Goal: Navigation & Orientation: Find specific page/section

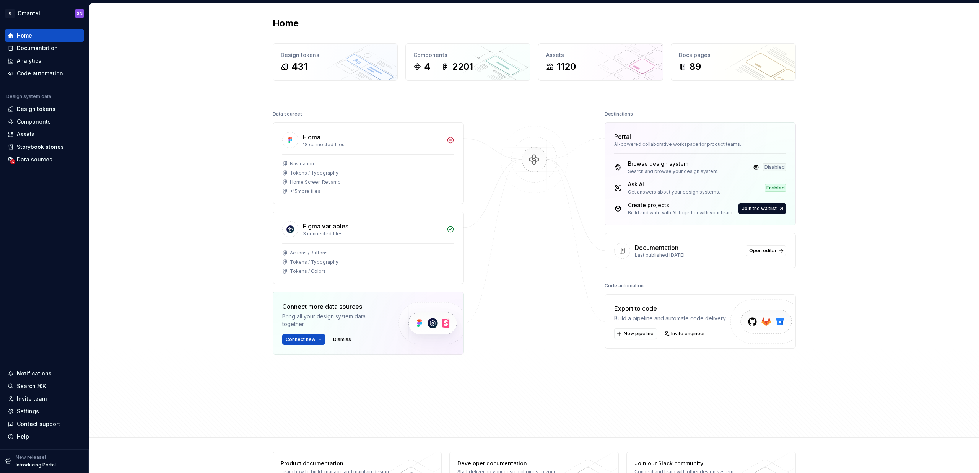
click at [186, 157] on div "Home Design tokens 431 Components 4 2201 Assets 1120 Docs pages 89 Data sources…" at bounding box center [534, 220] width 890 height 434
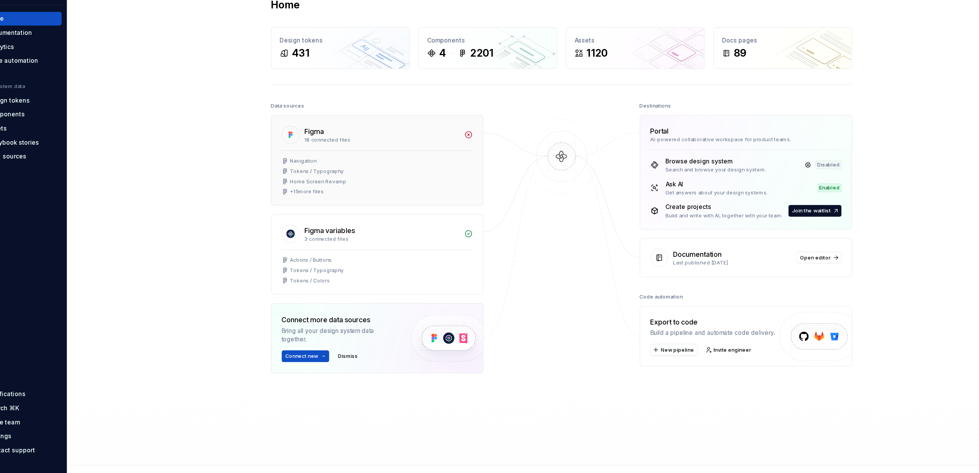
click at [299, 190] on div "+ 15 more files" at bounding box center [305, 191] width 31 height 6
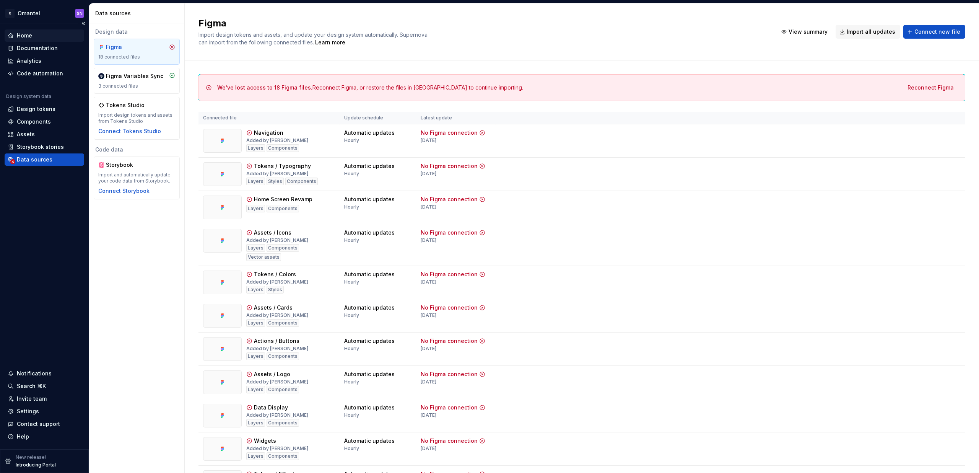
click at [29, 34] on div "Home" at bounding box center [24, 36] width 15 height 8
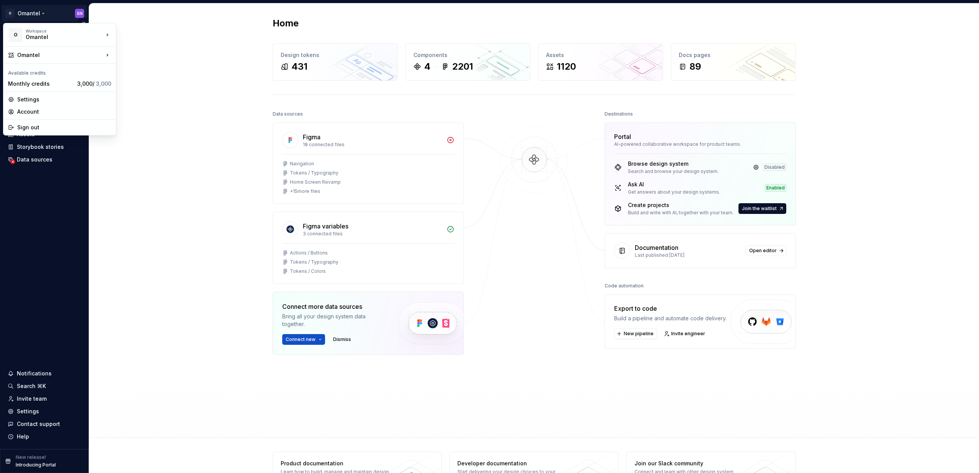
click at [40, 13] on html "O Omantel SN Home Documentation Analytics Code automation Design system data De…" at bounding box center [489, 236] width 979 height 473
click at [143, 94] on div "Partner Design System" at bounding box center [162, 95] width 66 height 8
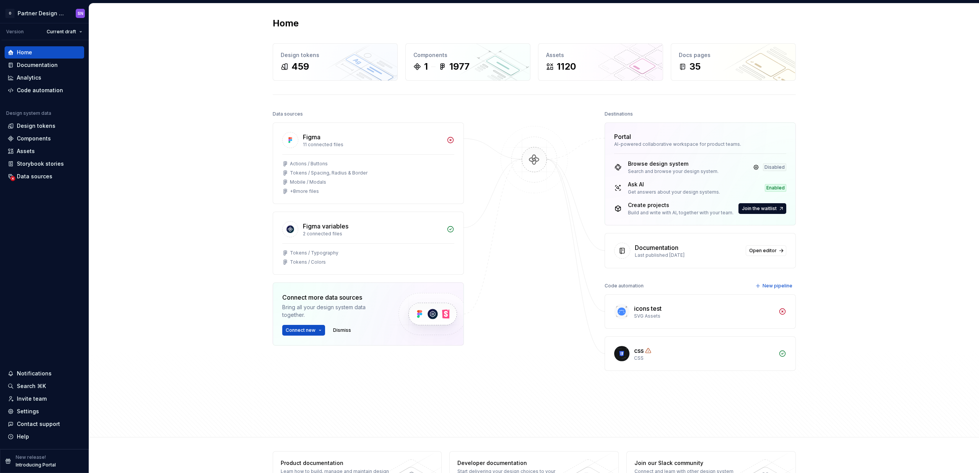
click at [153, 96] on div "Home Design tokens 459 Components 1 1977 Assets 1120 Docs pages 35 Data sources…" at bounding box center [534, 220] width 890 height 434
click at [141, 110] on div "Home Design tokens 459 Components 1 1977 Assets 1120 Docs pages 35 Data sources…" at bounding box center [534, 220] width 890 height 434
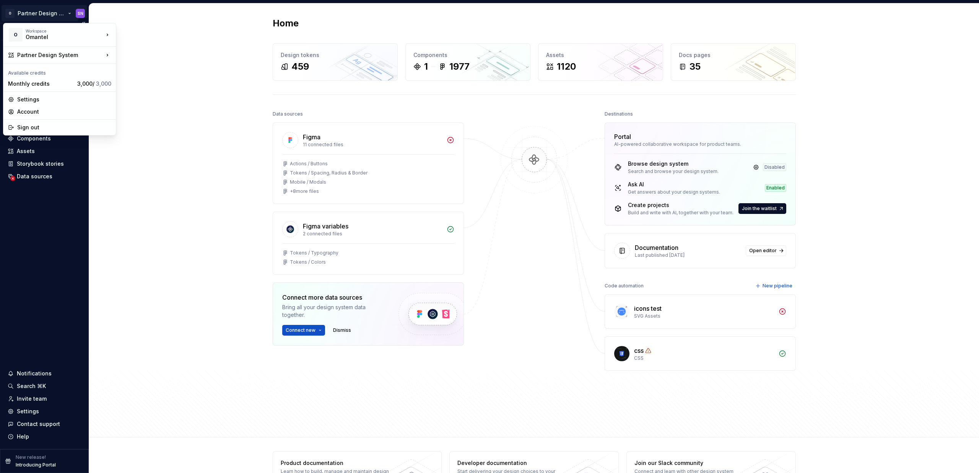
click at [60, 13] on html "O Partner Design System SN Version Current draft Home Documentation Analytics C…" at bounding box center [489, 236] width 979 height 473
click at [139, 58] on div "NewOmantel" at bounding box center [162, 56] width 66 height 8
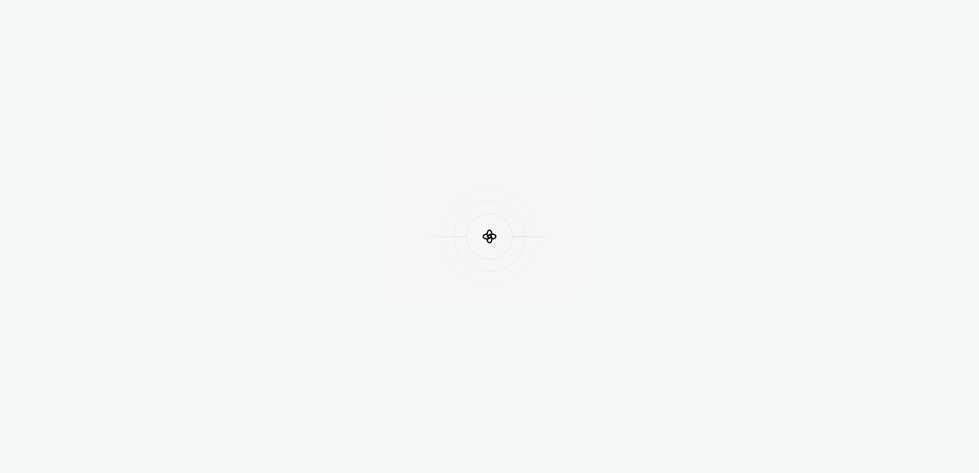
click at [272, 104] on div at bounding box center [489, 236] width 979 height 473
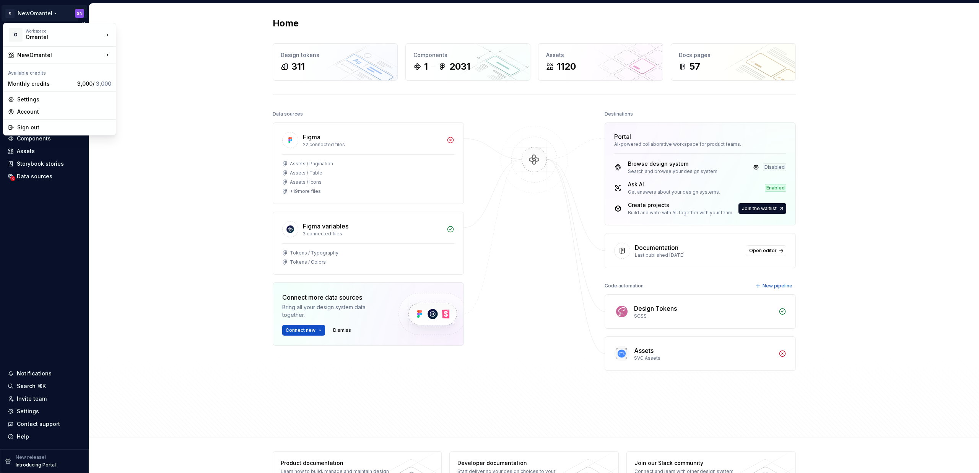
click at [52, 11] on html "O NewOmantel SN Version Current draft Home Documentation Analytics Code automat…" at bounding box center [489, 236] width 979 height 473
click at [153, 94] on div "Partner Design System" at bounding box center [162, 95] width 66 height 8
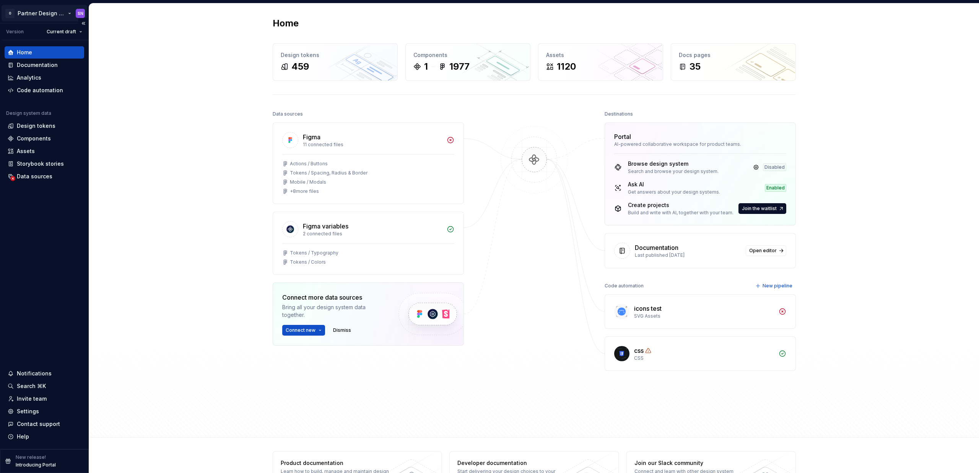
click at [38, 13] on html "O Partner Design System SN Version Current draft Home Documentation Analytics C…" at bounding box center [489, 236] width 979 height 473
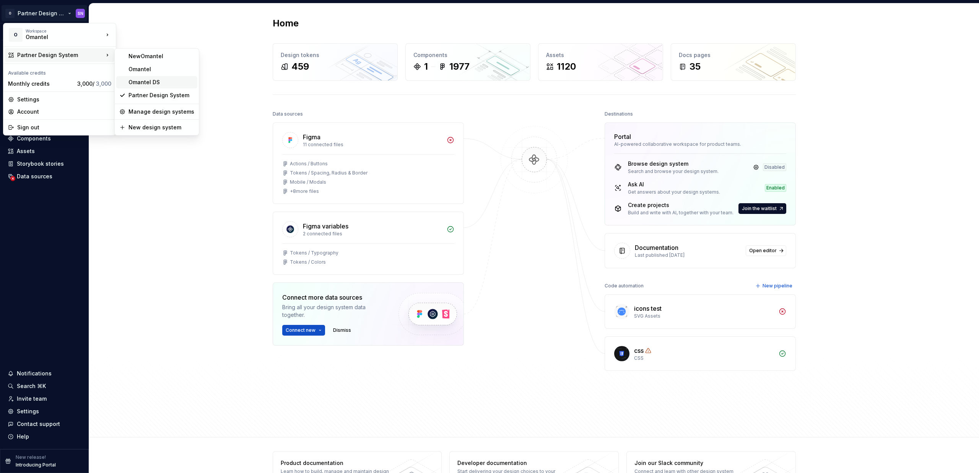
click at [141, 82] on div "Omantel DS" at bounding box center [162, 82] width 66 height 8
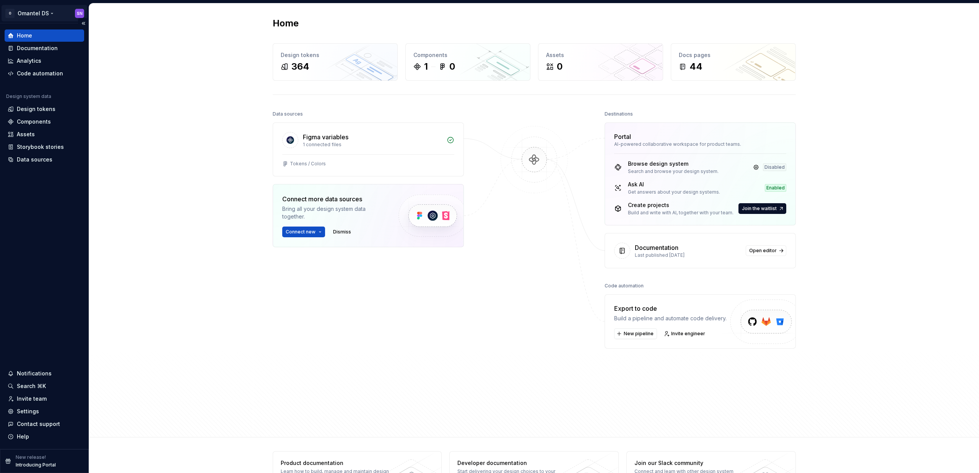
click at [47, 16] on html "O Omantel DS SN Home Documentation Analytics Code automation Design system data…" at bounding box center [489, 236] width 979 height 473
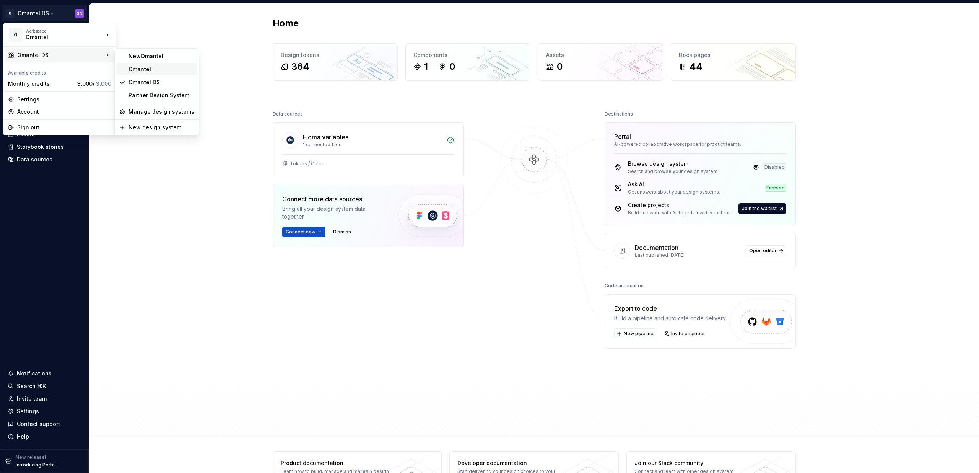
click at [169, 73] on div "Omantel" at bounding box center [156, 69] width 81 height 12
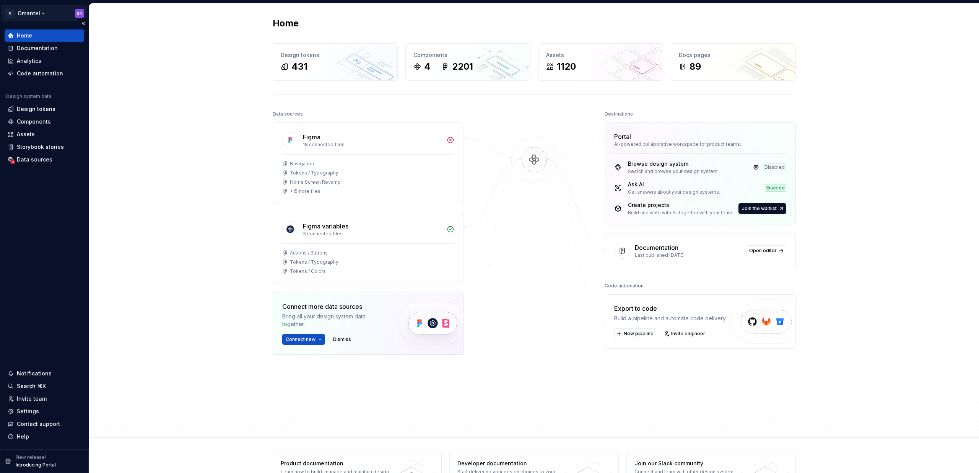
click at [41, 10] on html "O Omantel SN Home Documentation Analytics Code automation Design system data De…" at bounding box center [489, 236] width 979 height 473
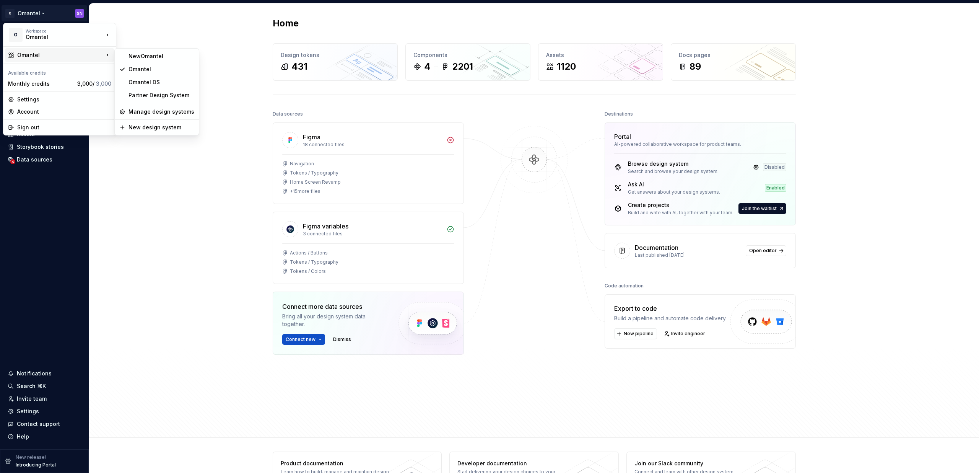
click at [558, 338] on html "O Omantel SN Home Documentation Analytics Code automation Design system data De…" at bounding box center [489, 236] width 979 height 473
